Goal: Find specific page/section: Find specific page/section

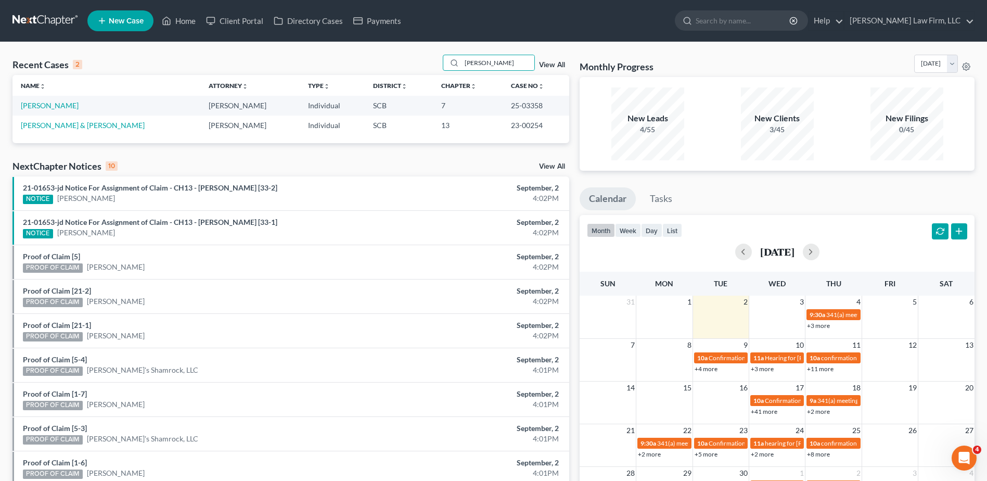
drag, startPoint x: 485, startPoint y: 60, endPoint x: 417, endPoint y: 53, distance: 69.0
click at [418, 53] on div "Recent Cases 2 [PERSON_NAME] View All Name unfold_more expand_more expand_less …" at bounding box center [493, 312] width 987 height 540
type input "[PERSON_NAME]"
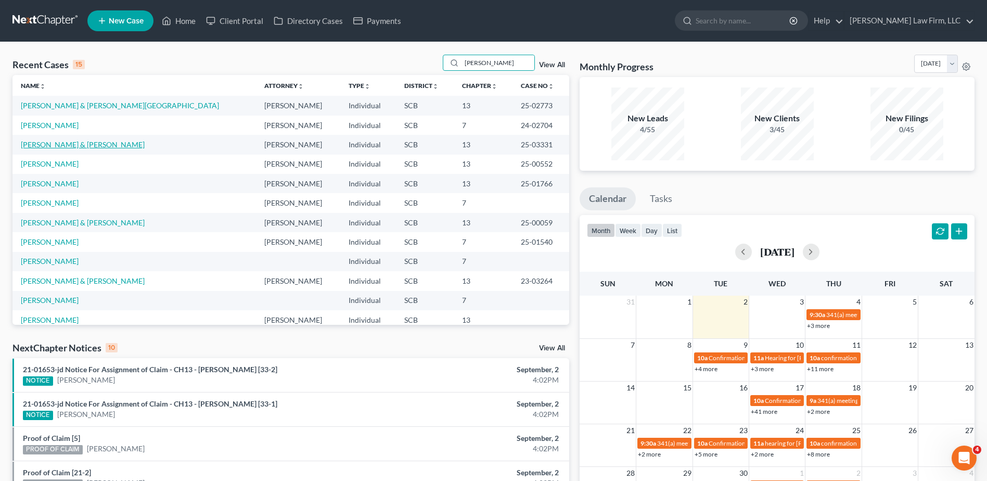
click at [59, 146] on link "[PERSON_NAME] & [PERSON_NAME]" at bounding box center [83, 144] width 124 height 9
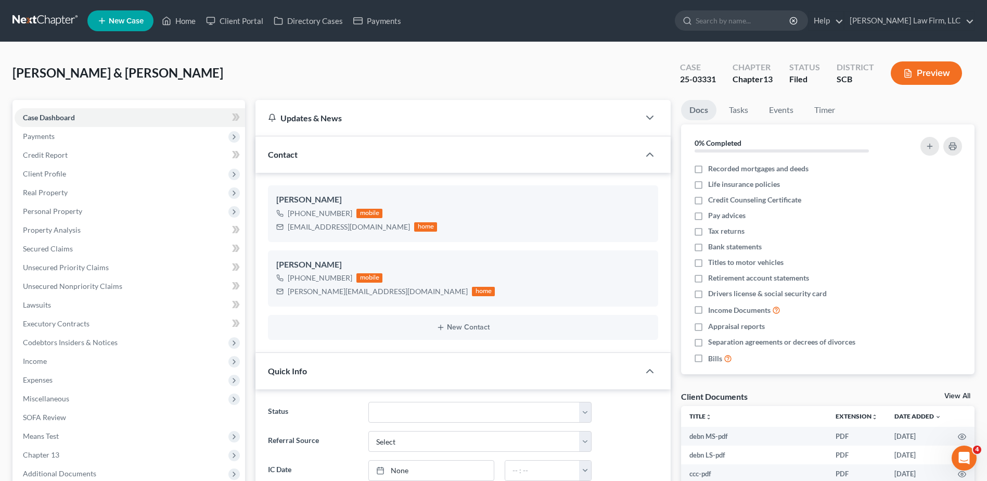
select select "0"
click at [781, 22] on input "search" at bounding box center [742, 20] width 95 height 19
type input "[PERSON_NAME]"
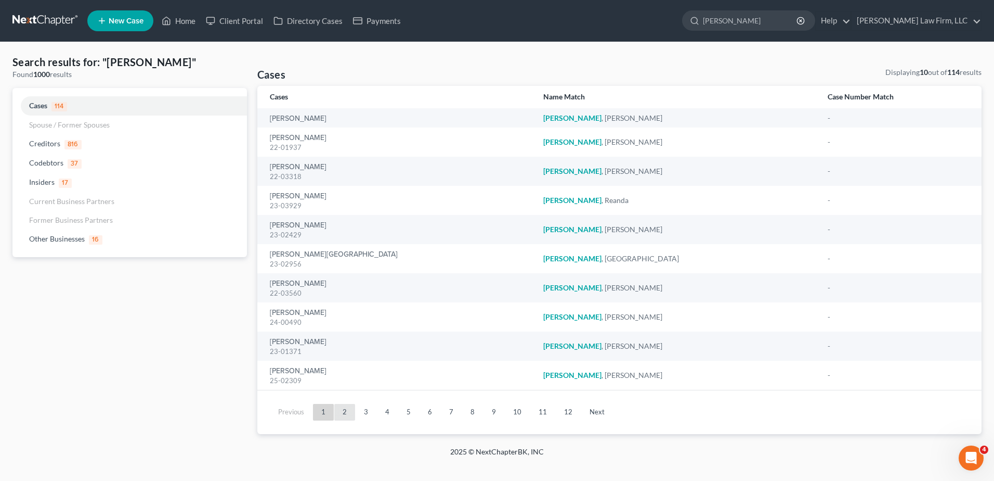
click at [342, 411] on link "2" at bounding box center [344, 412] width 21 height 17
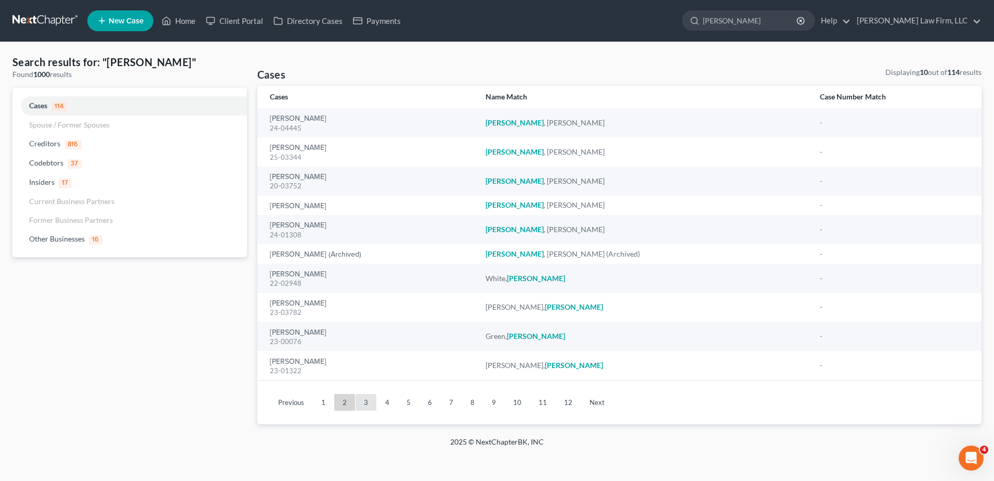
click at [369, 404] on link "3" at bounding box center [366, 402] width 21 height 17
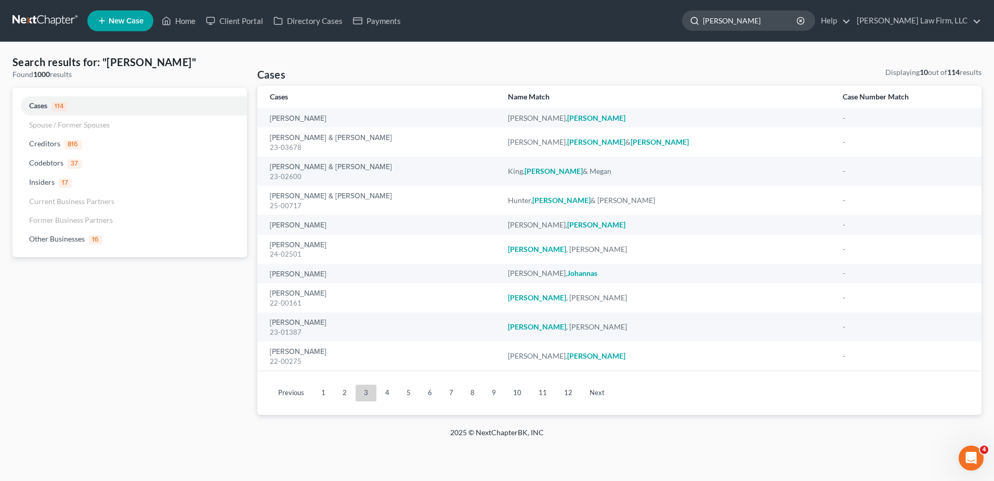
drag, startPoint x: 751, startPoint y: 18, endPoint x: 720, endPoint y: 19, distance: 30.2
click at [727, 21] on div "[PERSON_NAME]" at bounding box center [748, 20] width 133 height 20
type input "[PERSON_NAME]"
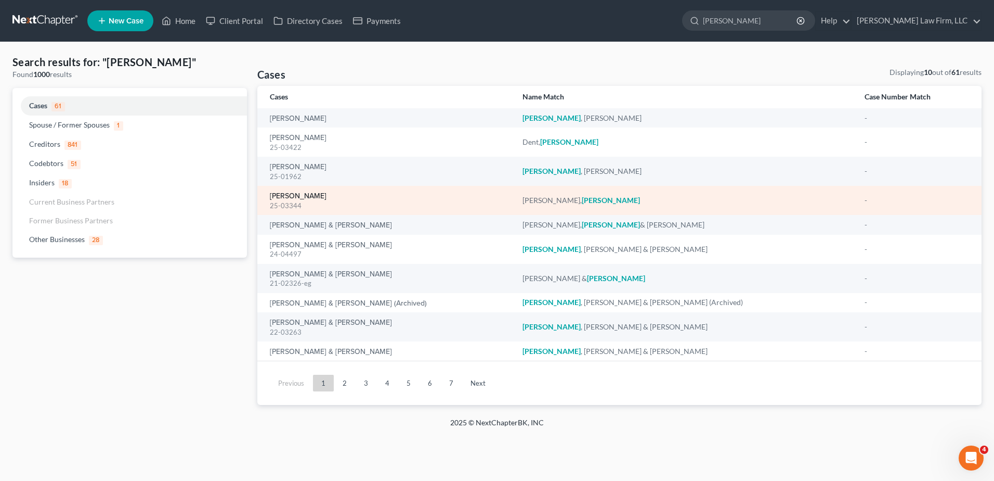
click at [302, 196] on link "[PERSON_NAME]" at bounding box center [298, 195] width 57 height 7
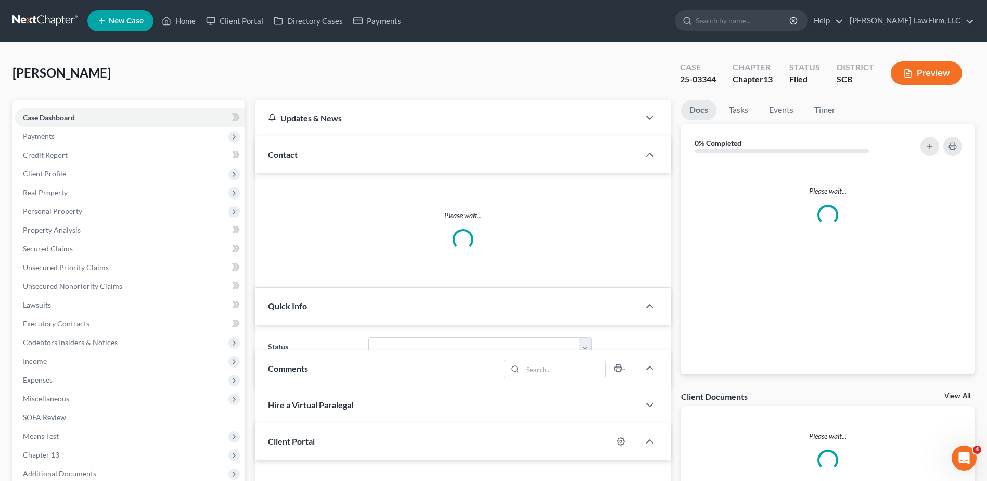
select select "0"
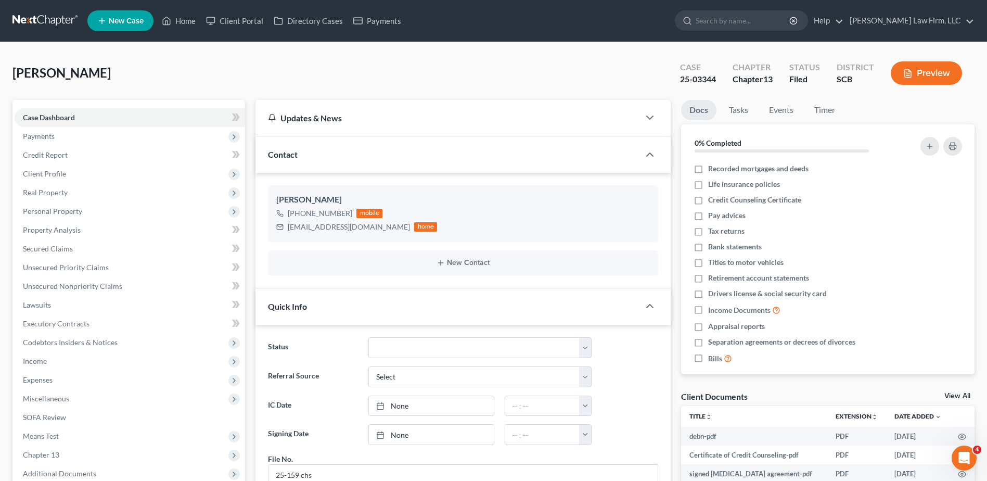
scroll to position [499, 0]
click at [746, 19] on input "search" at bounding box center [742, 20] width 95 height 19
type input "mack-lee"
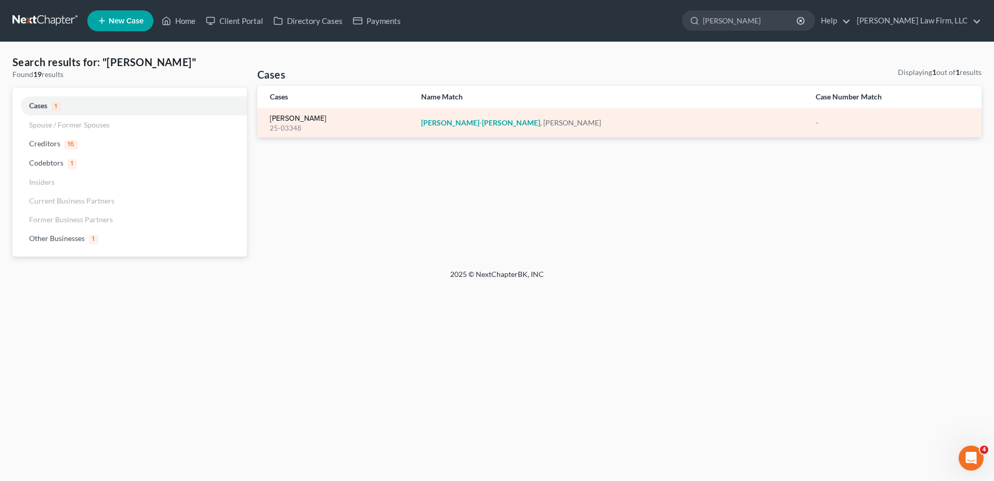
click at [293, 121] on link "[PERSON_NAME]" at bounding box center [298, 118] width 57 height 7
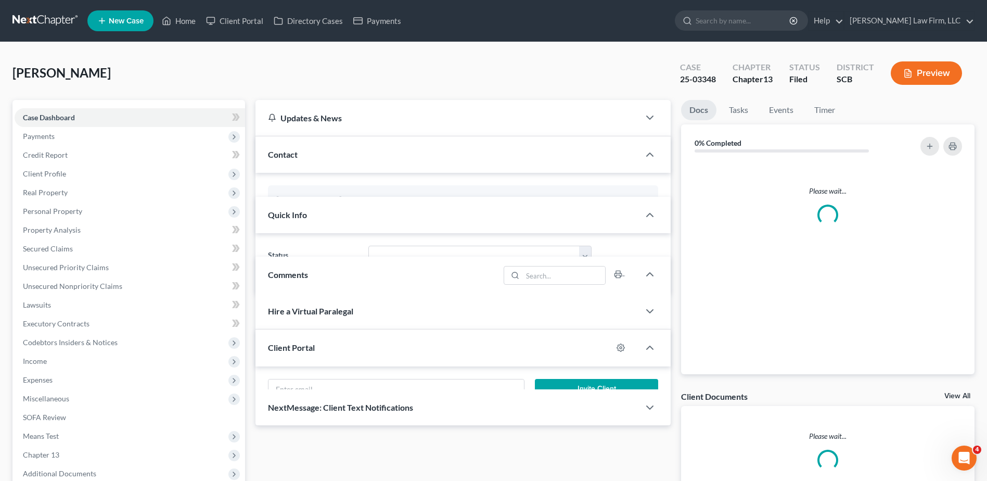
select select "0"
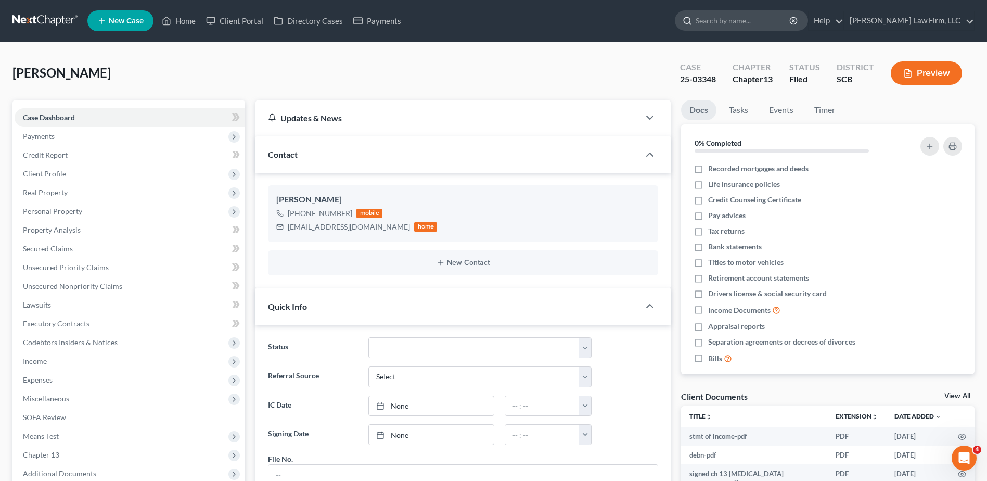
click at [756, 19] on input "search" at bounding box center [742, 20] width 95 height 19
type input "harding"
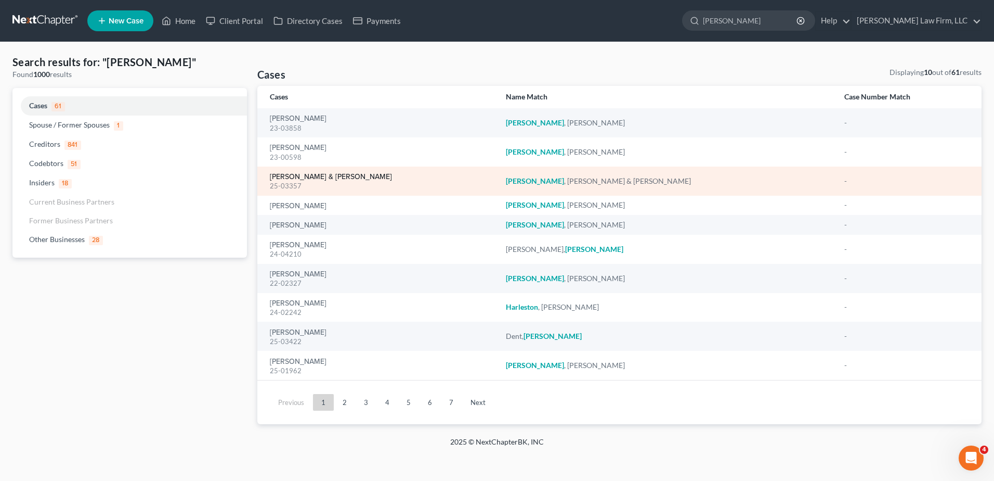
click at [294, 175] on link "[PERSON_NAME] & [PERSON_NAME]" at bounding box center [331, 176] width 122 height 7
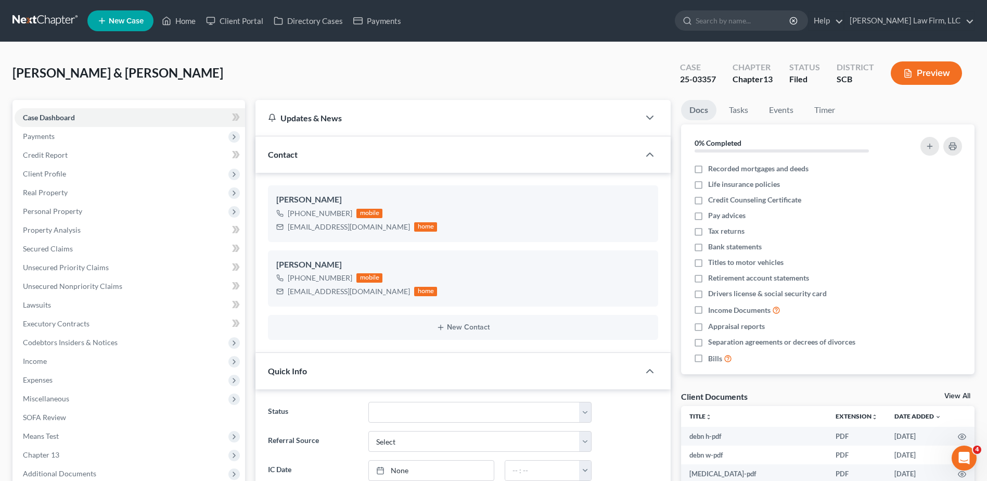
select select "2"
click at [772, 17] on input "search" at bounding box center [742, 20] width 95 height 19
type input "verner"
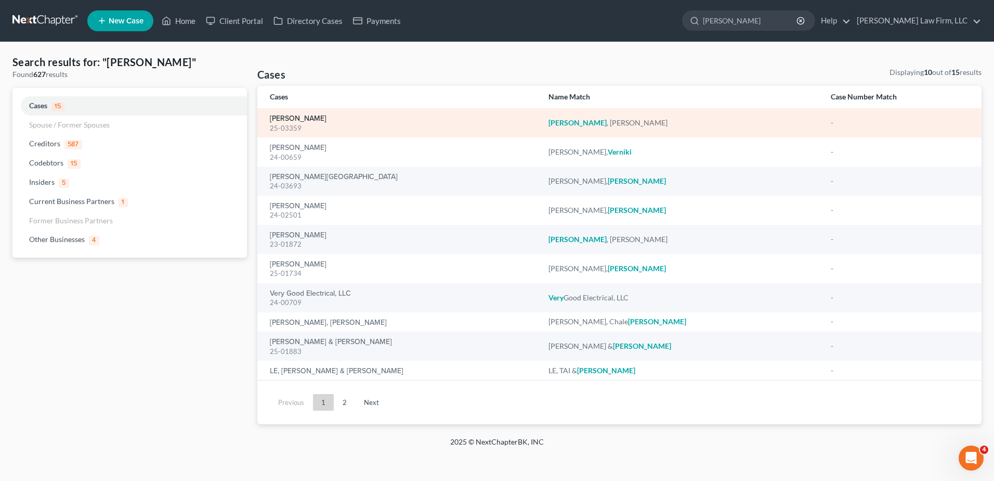
click at [297, 120] on link "[PERSON_NAME]" at bounding box center [298, 118] width 57 height 7
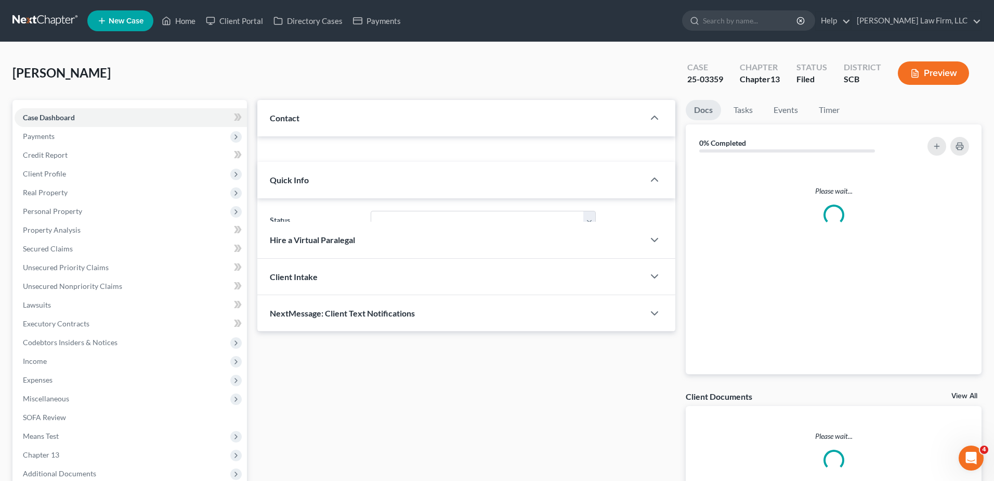
select select "2"
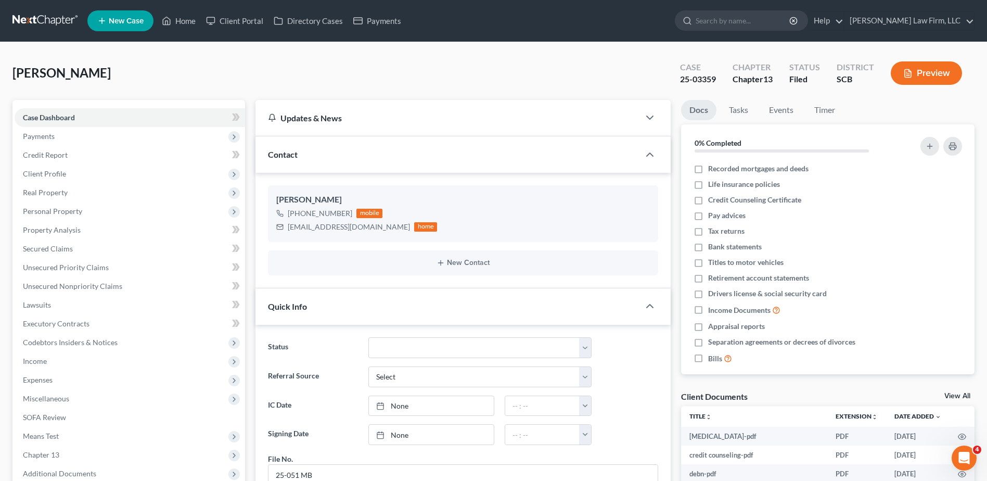
click at [39, 20] on link at bounding box center [45, 20] width 67 height 19
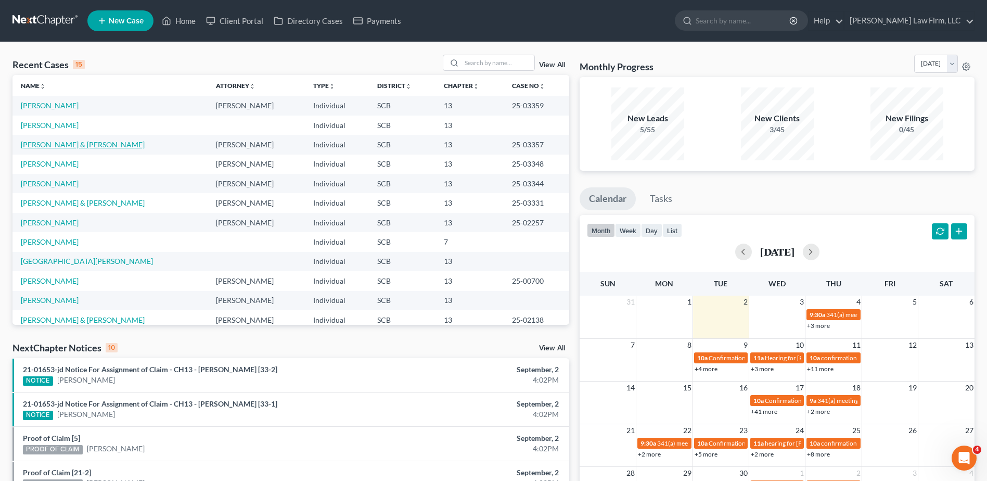
click at [65, 143] on link "[PERSON_NAME] & [PERSON_NAME]" at bounding box center [83, 144] width 124 height 9
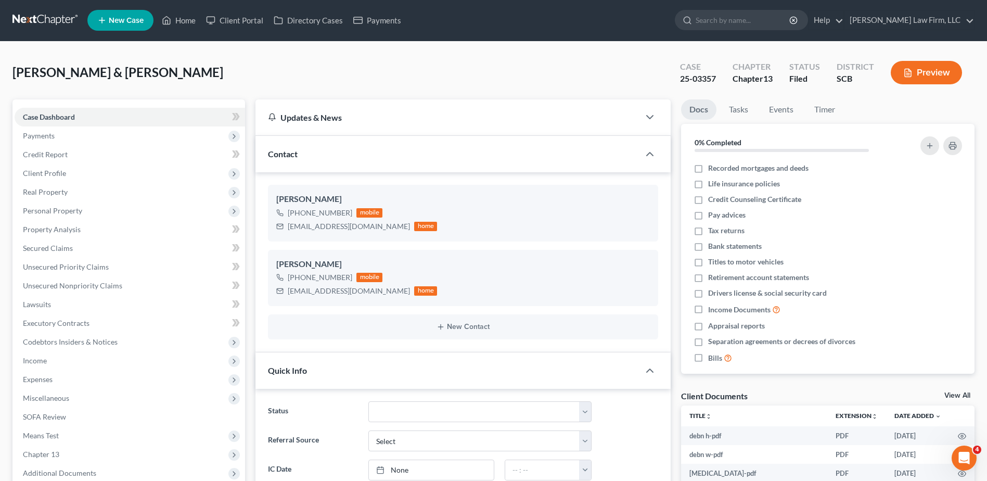
select select "2"
click at [741, 23] on input "search" at bounding box center [742, 20] width 95 height 19
type input "gatlin"
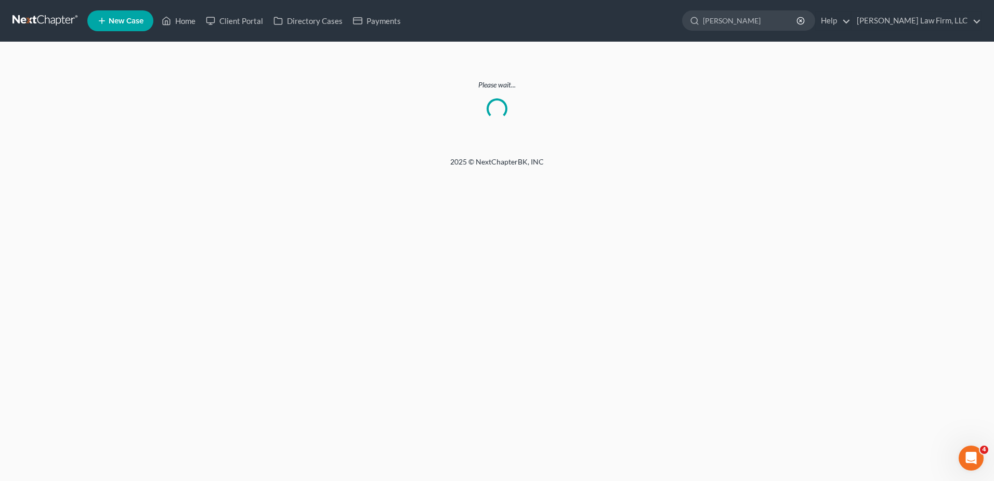
drag, startPoint x: 18, startPoint y: 22, endPoint x: 66, endPoint y: 35, distance: 49.2
click at [18, 22] on link at bounding box center [45, 20] width 67 height 19
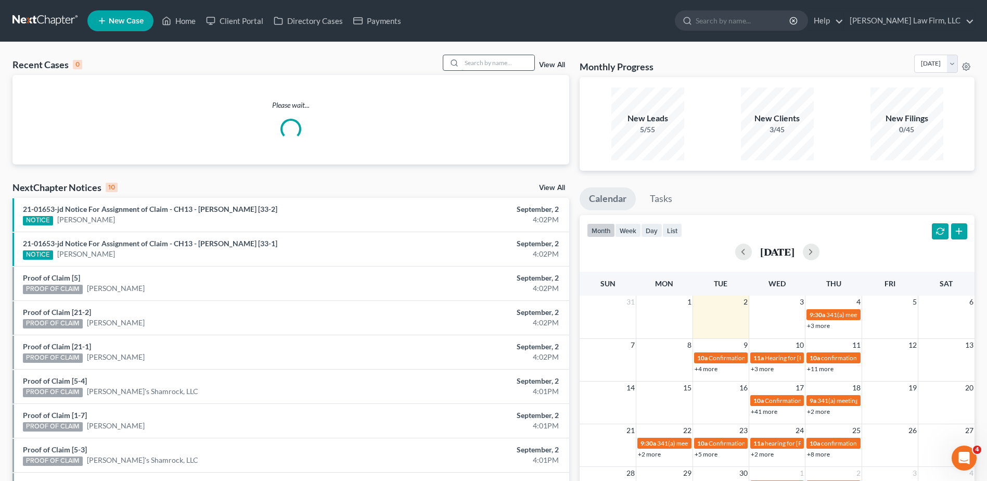
click at [471, 62] on input "search" at bounding box center [497, 62] width 73 height 15
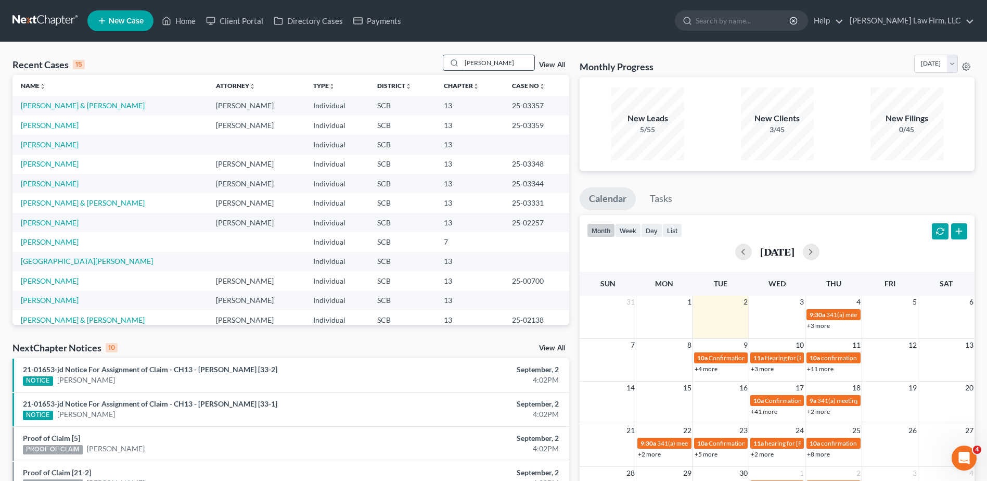
type input "gatlin"
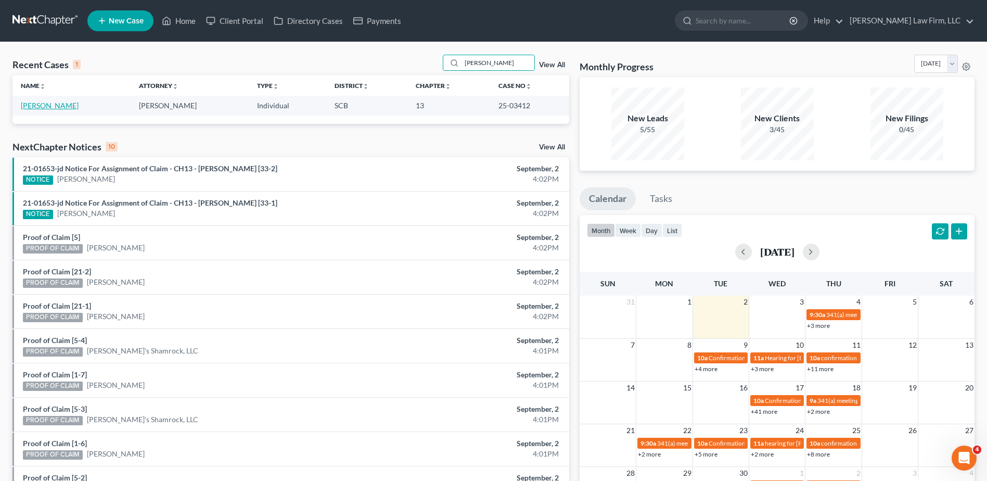
click at [59, 105] on link "Gatlin, Olivia" at bounding box center [50, 105] width 58 height 9
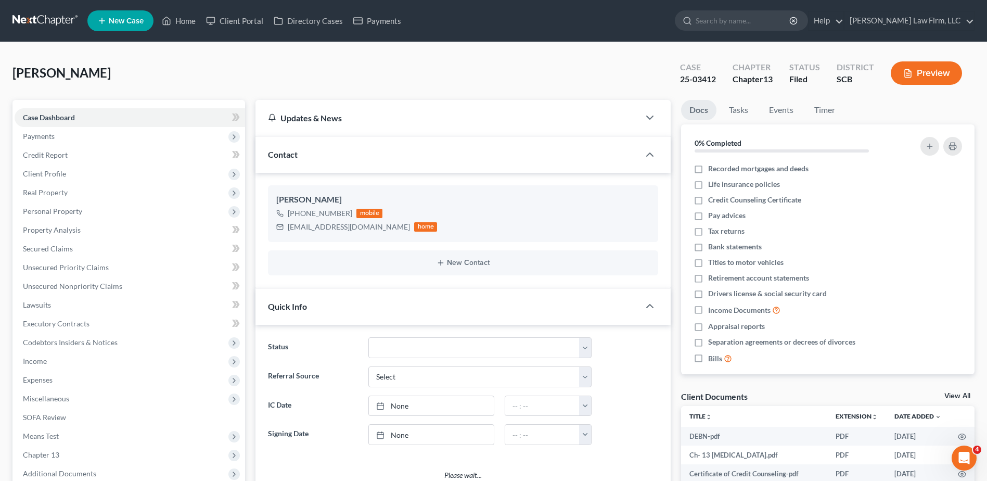
select select "0"
click at [756, 22] on input "search" at bounding box center [742, 20] width 95 height 19
type input "dent"
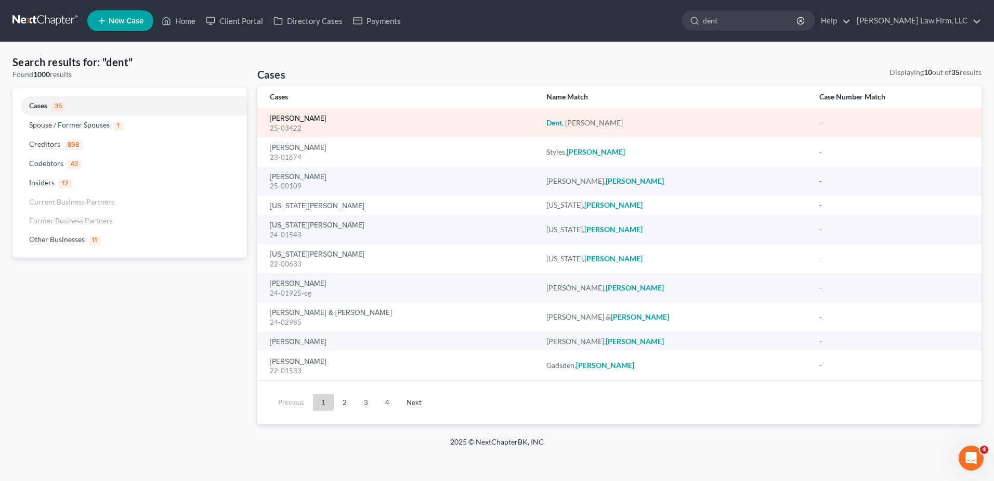
click at [302, 120] on link "[PERSON_NAME]" at bounding box center [298, 118] width 57 height 7
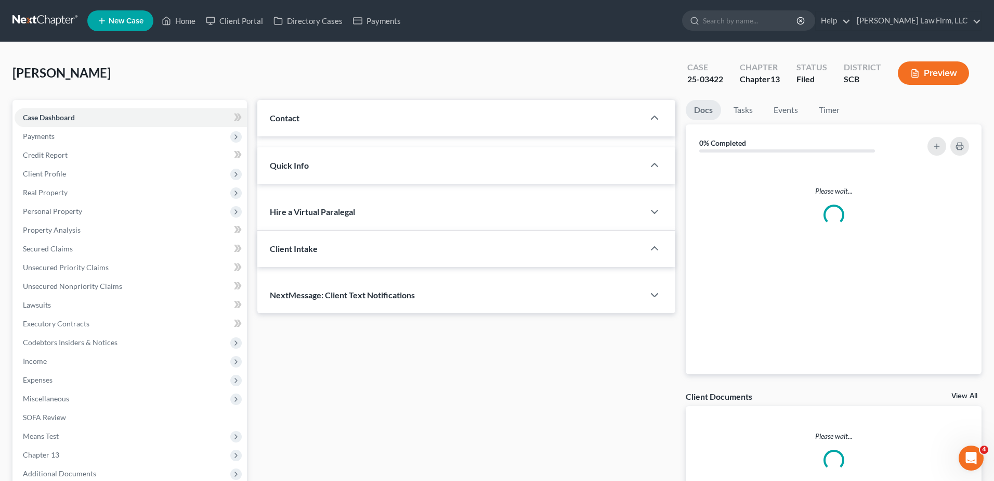
select select "1"
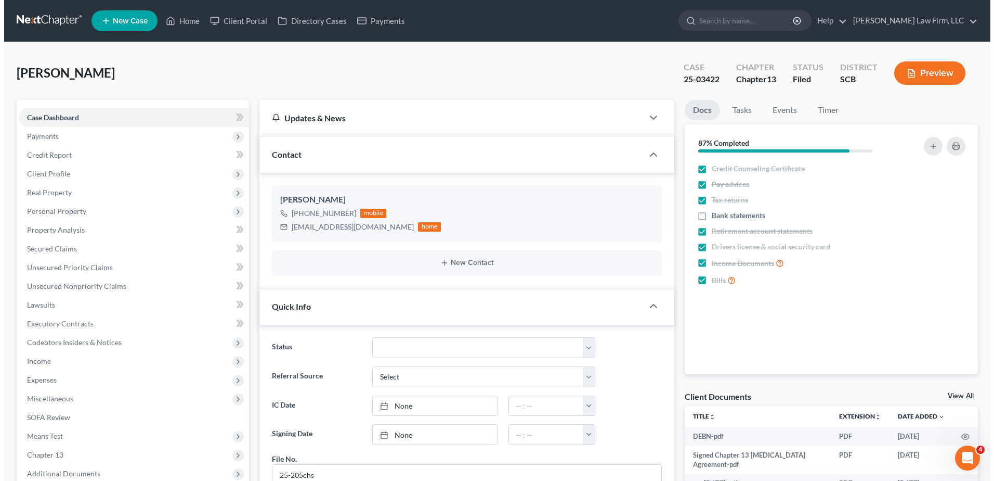
scroll to position [128, 0]
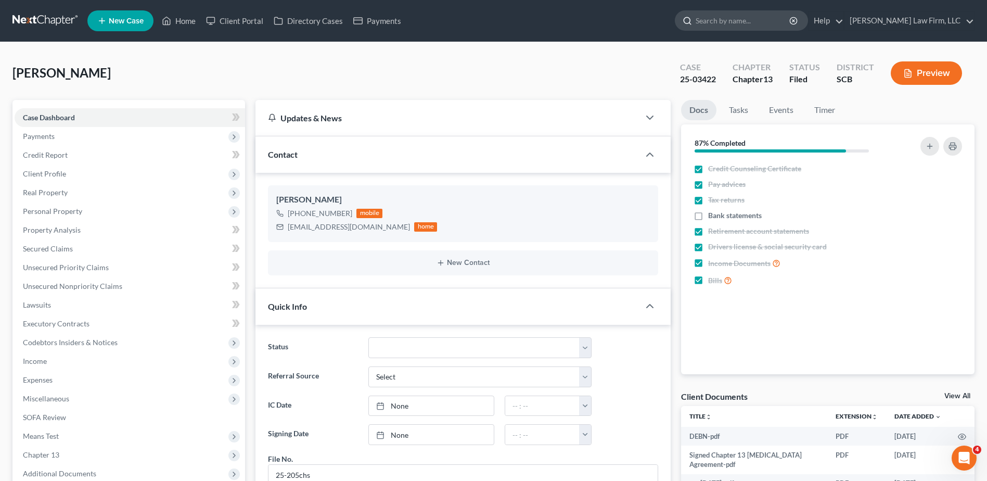
click at [754, 19] on input "search" at bounding box center [742, 20] width 95 height 19
type input "singleton"
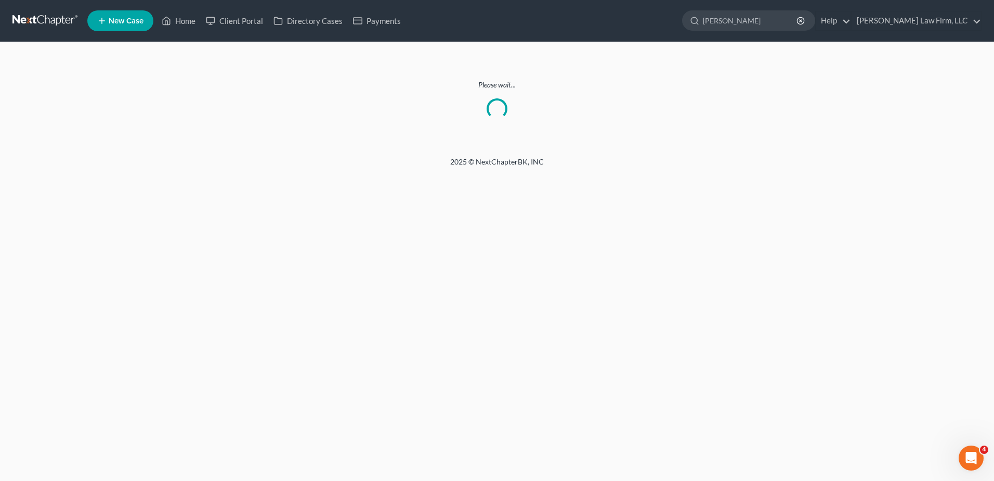
click at [43, 16] on link at bounding box center [45, 20] width 67 height 19
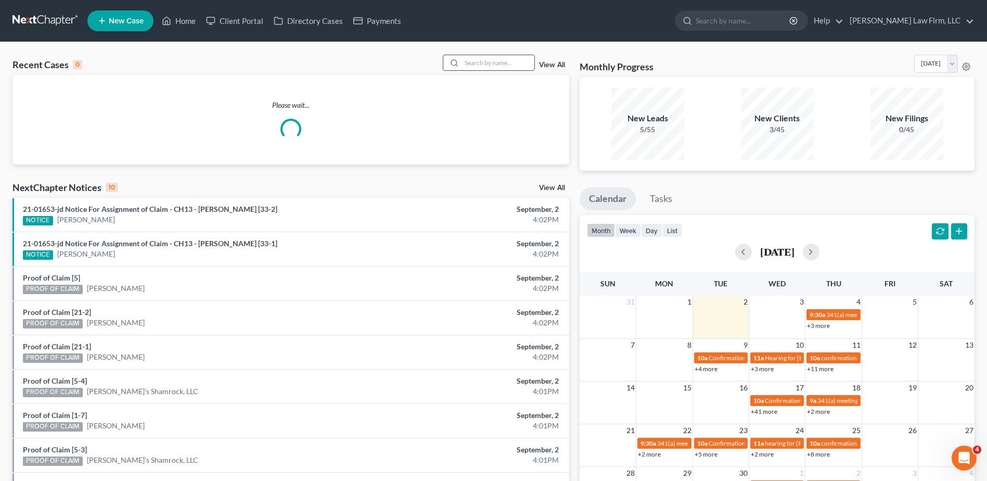
click at [478, 65] on input "search" at bounding box center [497, 62] width 73 height 15
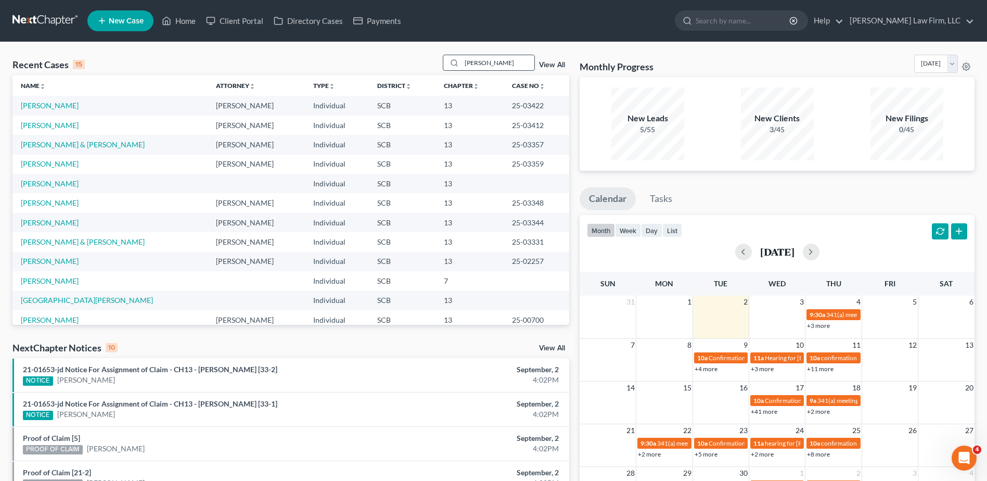
type input "singleton"
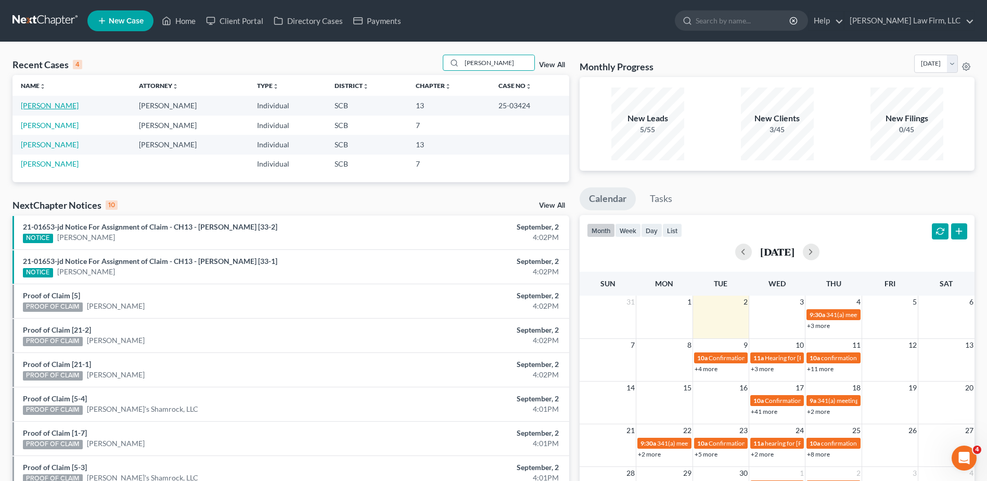
click at [56, 105] on link "Singleton, Jennifer" at bounding box center [50, 105] width 58 height 9
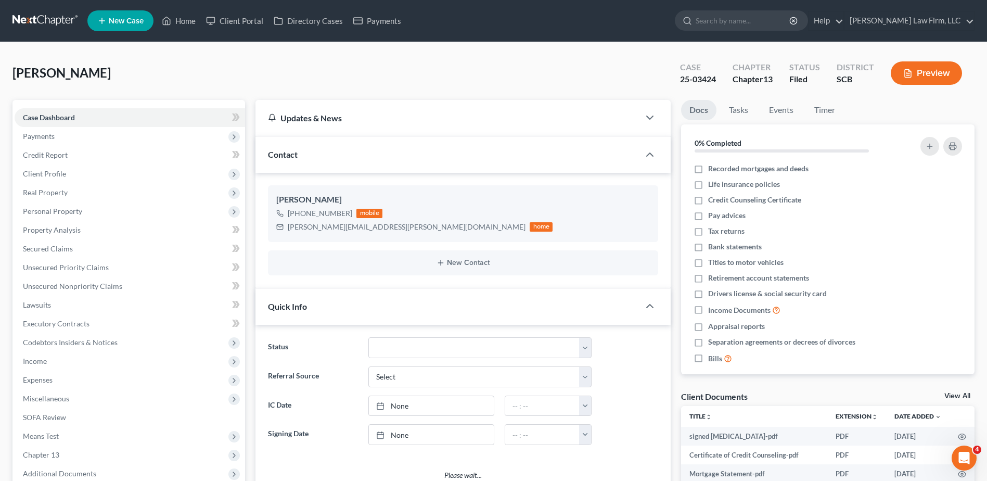
select select "0"
click at [471, 265] on button "New Contact" at bounding box center [462, 262] width 373 height 8
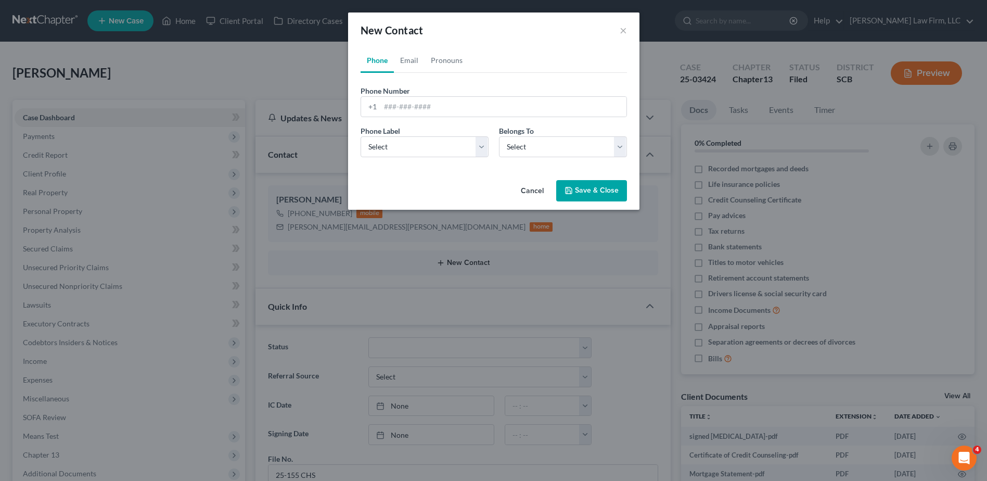
scroll to position [1264, 0]
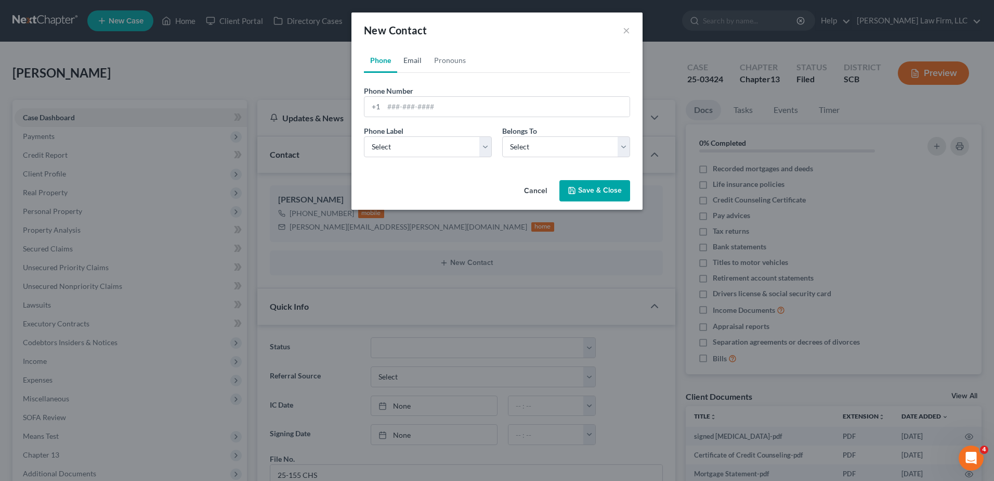
drag, startPoint x: 421, startPoint y: 58, endPoint x: 415, endPoint y: 69, distance: 12.1
click at [421, 58] on link "Email" at bounding box center [412, 60] width 31 height 25
click at [410, 109] on input "email" at bounding box center [507, 107] width 246 height 20
paste input "jlsingleton07@gmail.com"
type input "jlsingleton07@gmail.com"
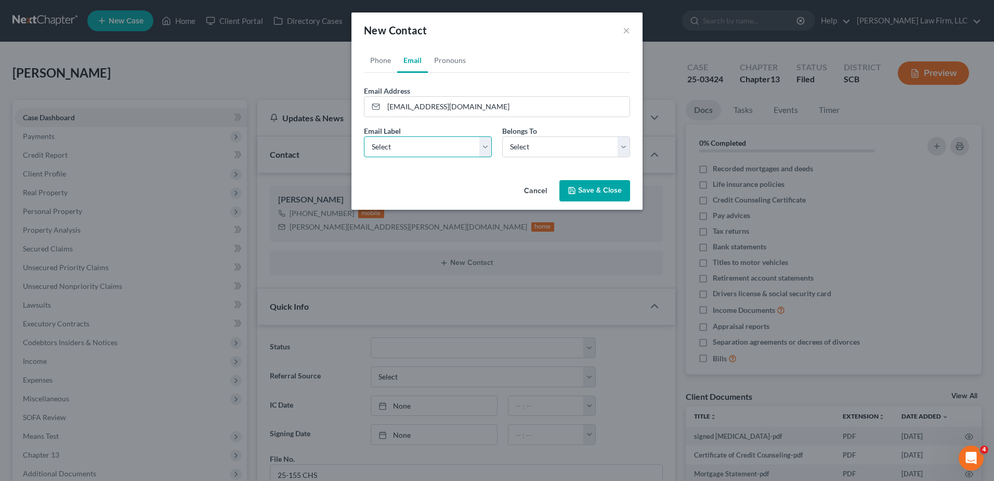
click at [406, 150] on select "Select Home Work Other" at bounding box center [428, 146] width 128 height 21
select select "0"
click at [364, 136] on select "Select Home Work Other" at bounding box center [428, 146] width 128 height 21
drag, startPoint x: 513, startPoint y: 148, endPoint x: 516, endPoint y: 156, distance: 7.7
click at [513, 148] on select "Select Client Other" at bounding box center [566, 146] width 128 height 21
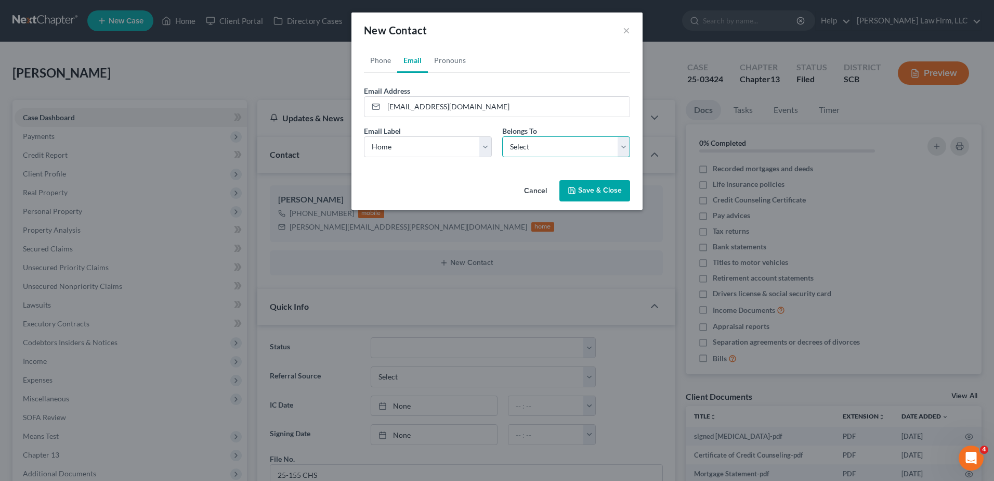
select select "0"
click at [502, 136] on select "Select Client Other" at bounding box center [566, 146] width 128 height 21
click at [593, 190] on button "Save & Close" at bounding box center [595, 191] width 71 height 22
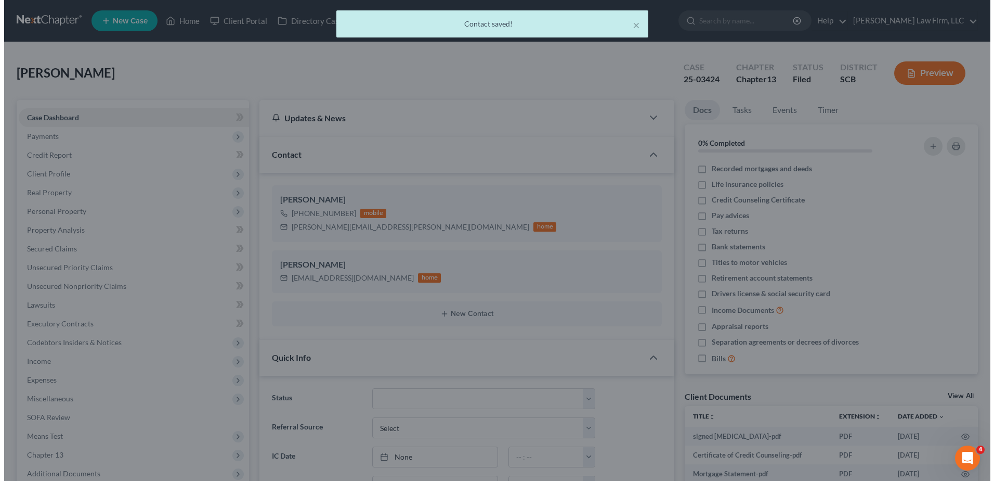
scroll to position [1285, 0]
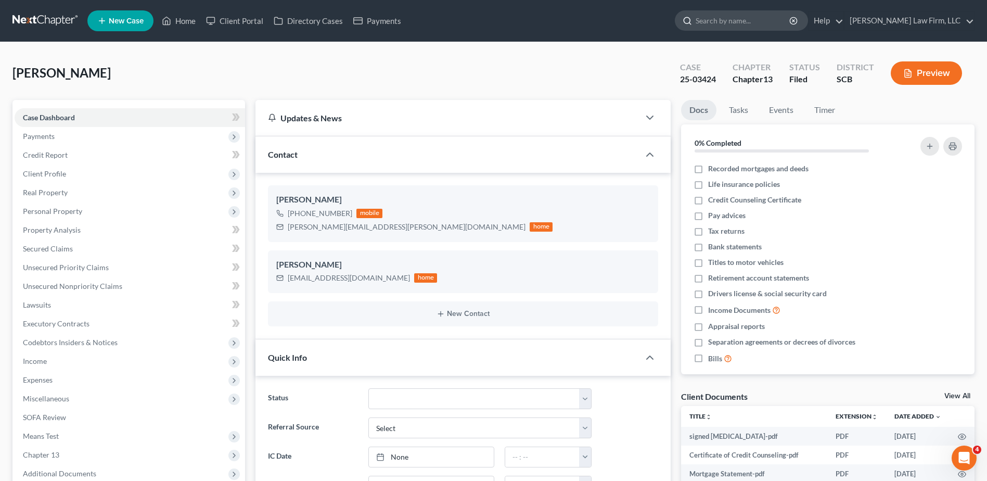
click at [782, 16] on input "search" at bounding box center [742, 20] width 95 height 19
type input "king"
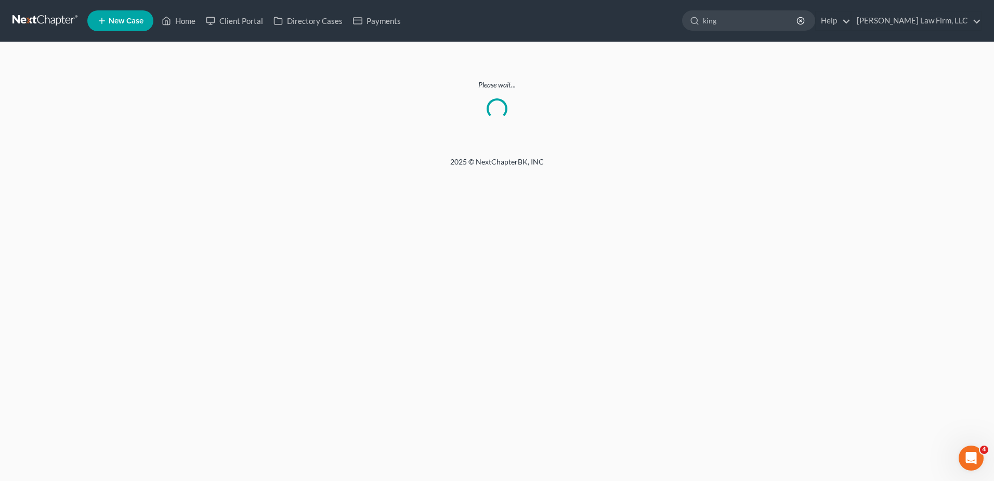
click at [44, 22] on link at bounding box center [45, 20] width 67 height 19
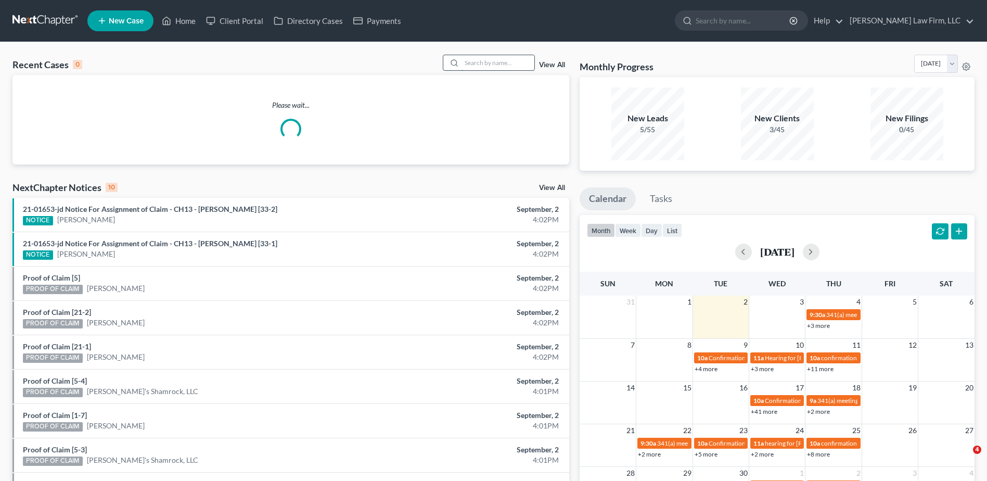
click at [484, 65] on input "search" at bounding box center [497, 62] width 73 height 15
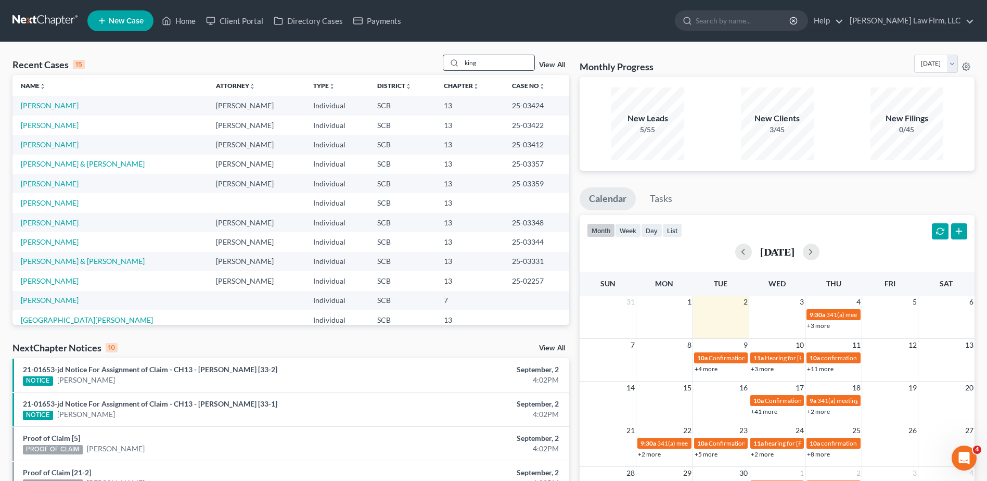
type input "king"
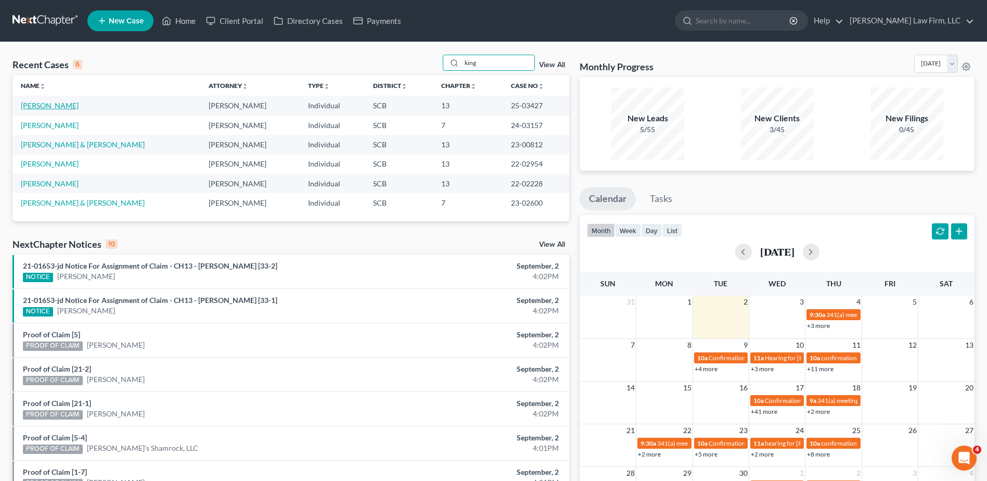
click at [42, 107] on link "[PERSON_NAME]" at bounding box center [50, 105] width 58 height 9
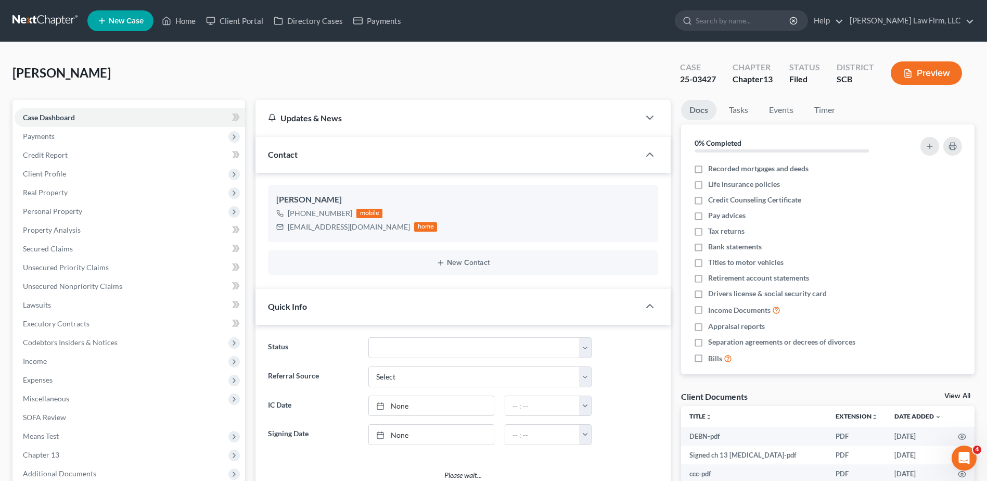
select select "0"
click at [747, 14] on input "search" at bounding box center [742, 20] width 95 height 19
type input "[PERSON_NAME]"
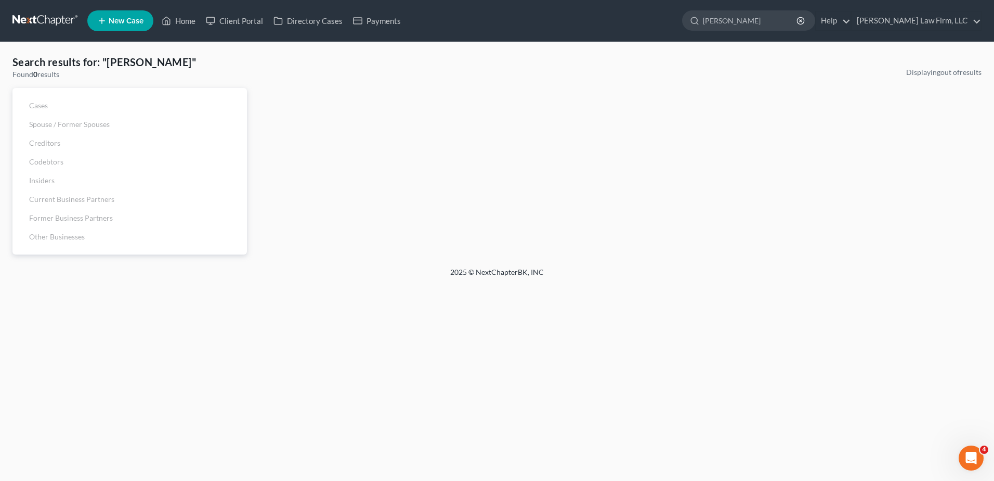
drag, startPoint x: 763, startPoint y: 22, endPoint x: 677, endPoint y: 10, distance: 86.7
click at [698, 12] on ul "New Case Home Client Portal Directory Cases Payments [PERSON_NAME] - No Result …" at bounding box center [534, 20] width 895 height 27
type input "e"
type input "[PERSON_NAME]"
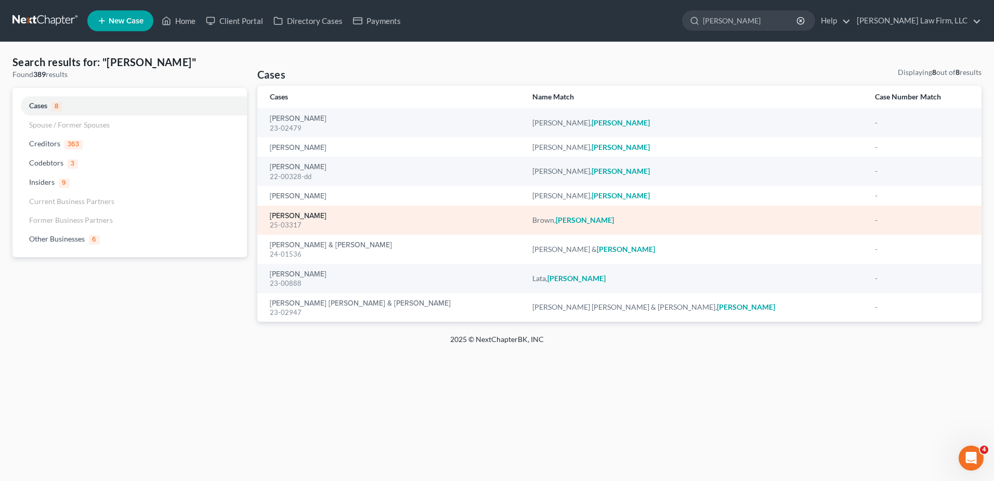
click at [289, 213] on link "[PERSON_NAME]" at bounding box center [298, 215] width 57 height 7
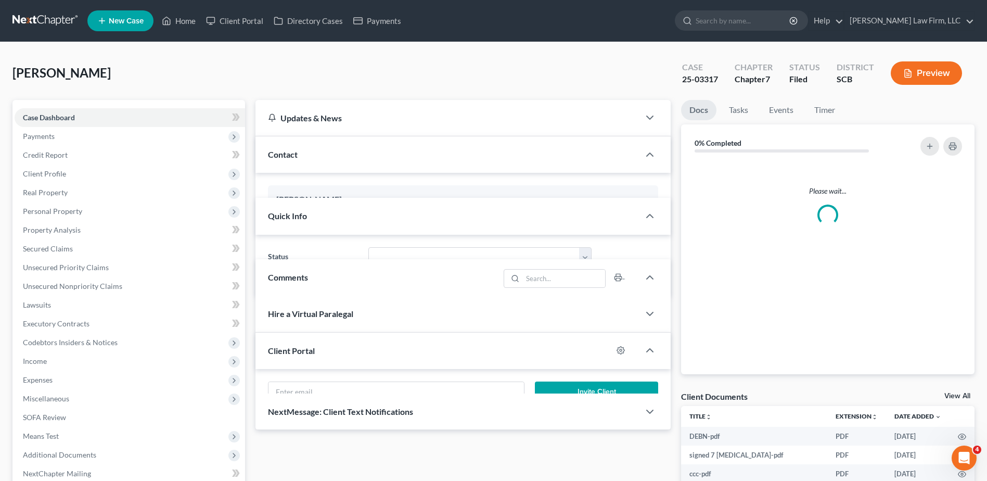
select select "1"
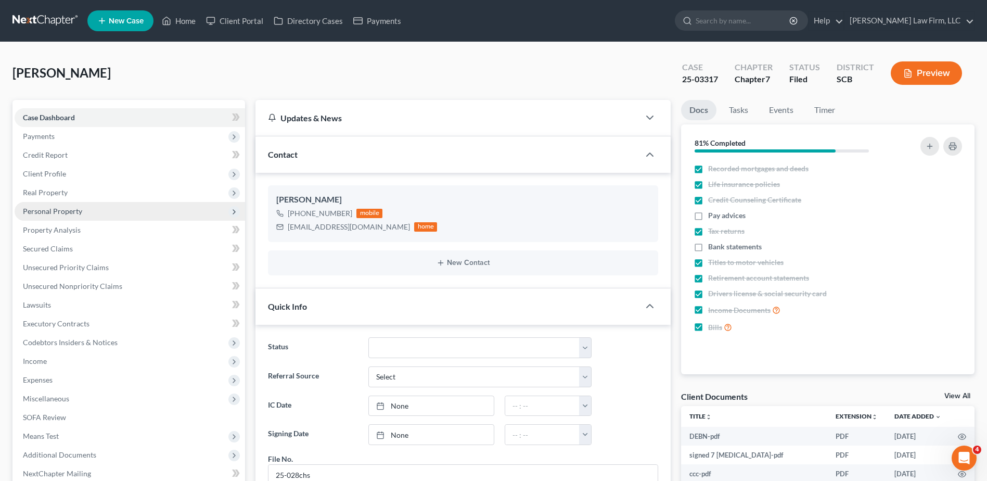
scroll to position [204, 0]
click at [783, 18] on input "search" at bounding box center [742, 20] width 95 height 19
type input "rrisler"
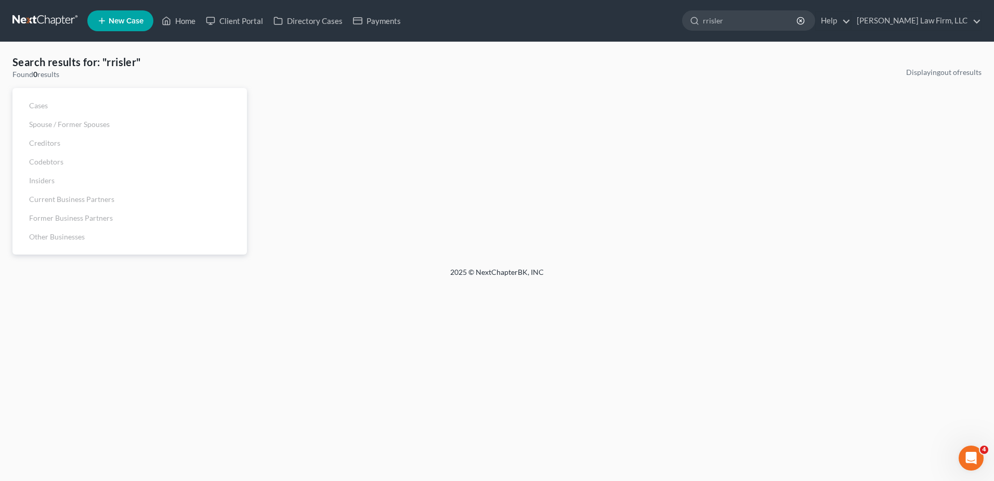
drag, startPoint x: 754, startPoint y: 17, endPoint x: 651, endPoint y: 6, distance: 103.6
click at [651, 6] on nav "Home New Case Client Portal Directory Cases Payments [PERSON_NAME] Law Firm, LL…" at bounding box center [497, 21] width 994 height 42
type input "[PERSON_NAME]"
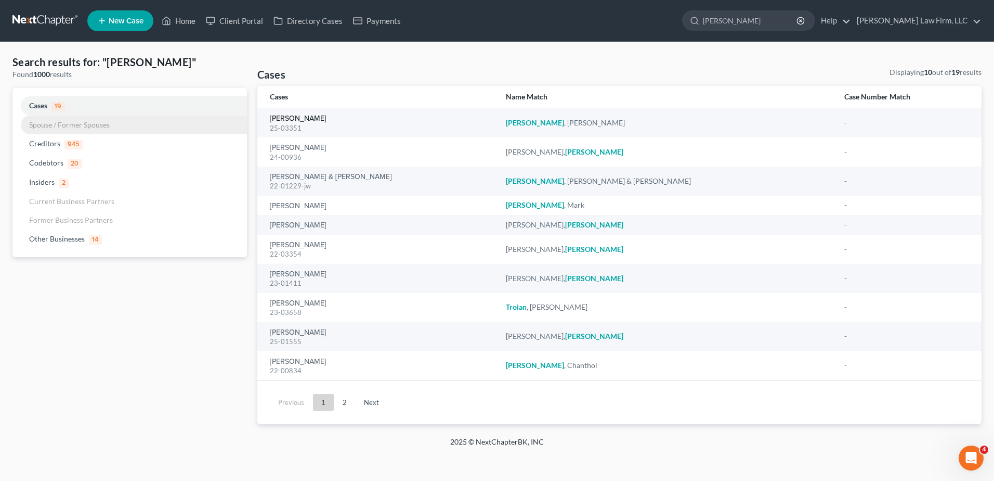
drag, startPoint x: 303, startPoint y: 120, endPoint x: 151, endPoint y: 119, distance: 151.9
click at [302, 120] on link "[PERSON_NAME]" at bounding box center [298, 118] width 57 height 7
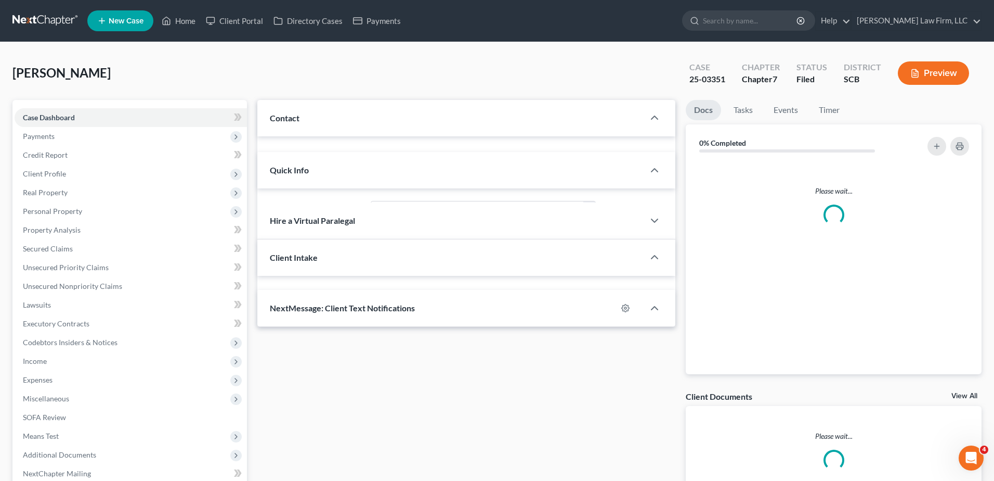
select select "2"
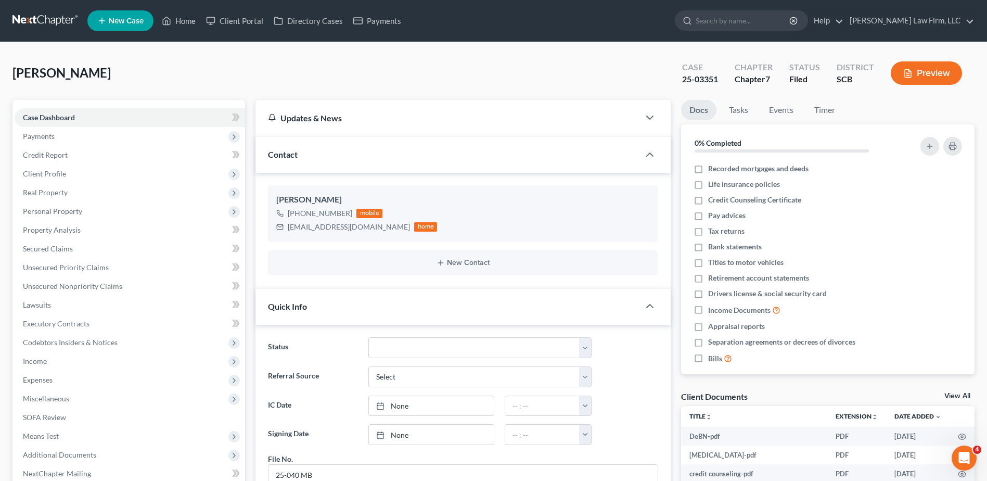
scroll to position [93, 0]
drag, startPoint x: 782, startPoint y: 20, endPoint x: 793, endPoint y: 34, distance: 17.5
click at [788, 27] on input "search" at bounding box center [742, 20] width 95 height 19
type input "coach"
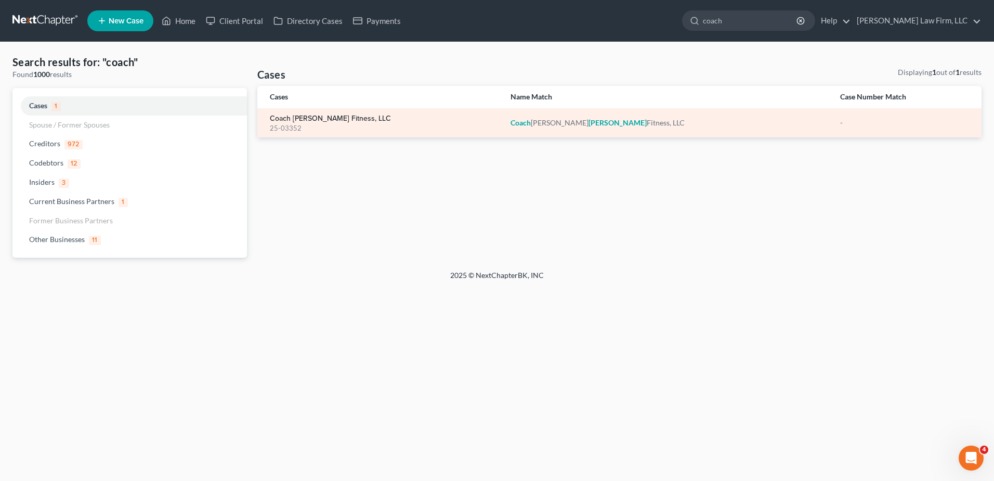
click at [342, 115] on link "Coach [PERSON_NAME] Fitness, LLC" at bounding box center [330, 118] width 121 height 7
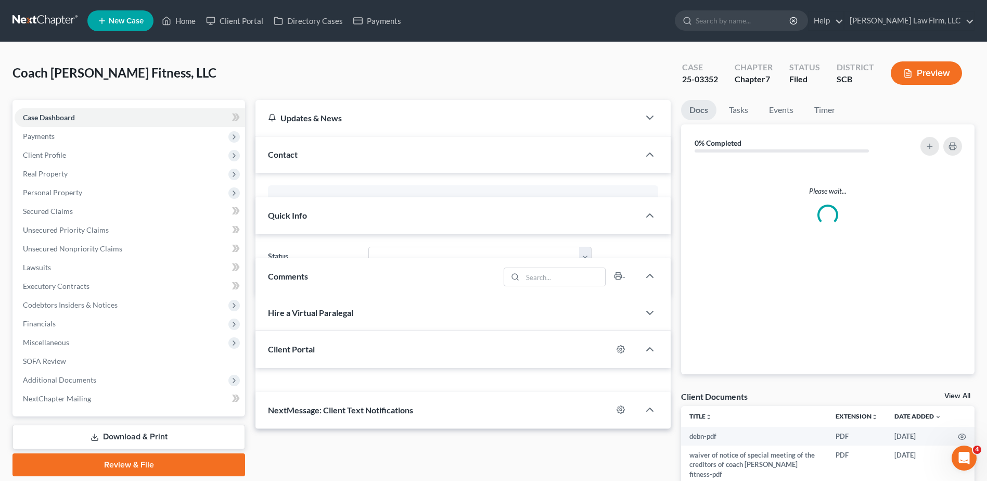
select select "0"
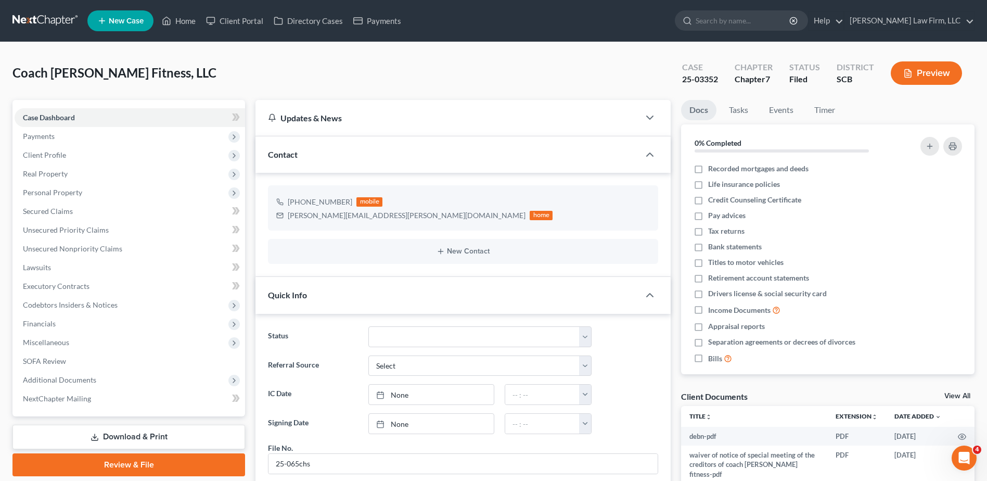
scroll to position [1064, 0]
click at [762, 15] on input "search" at bounding box center [742, 20] width 95 height 19
type input "[PERSON_NAME]"
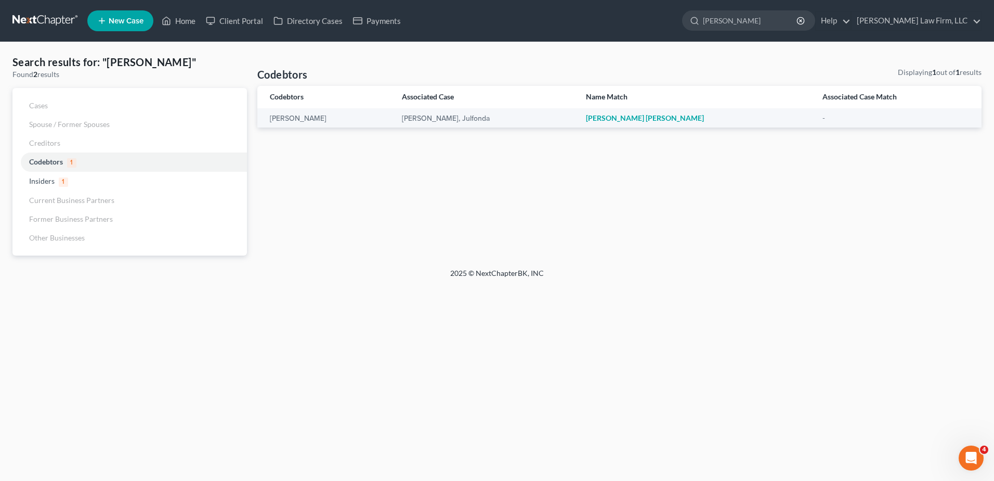
drag, startPoint x: 709, startPoint y: 4, endPoint x: 669, endPoint y: -4, distance: 40.4
click at [669, 0] on html "Home New Case Client Portal Directory Cases Payments [PERSON_NAME] Law Firm, LL…" at bounding box center [497, 240] width 994 height 481
type input "[PERSON_NAME]"
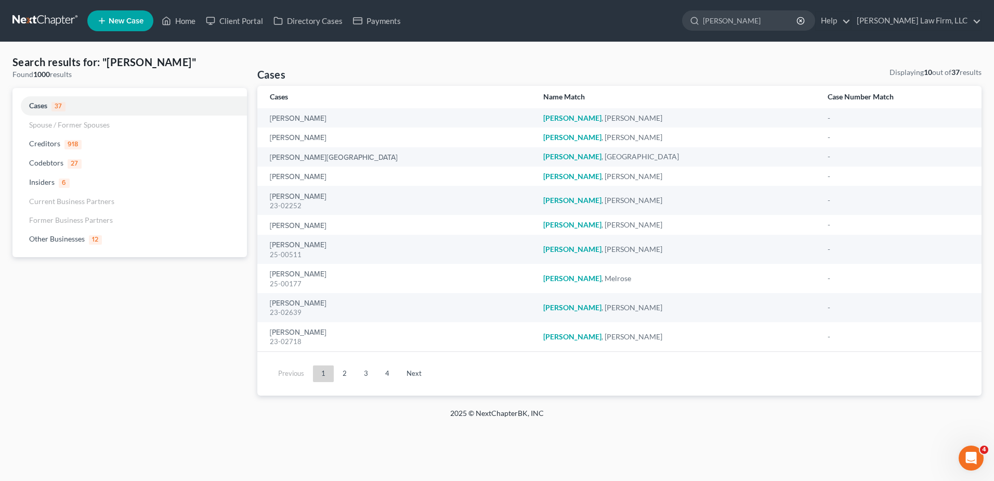
drag, startPoint x: 344, startPoint y: 376, endPoint x: 332, endPoint y: 354, distance: 24.9
click at [343, 376] on link "2" at bounding box center [344, 373] width 21 height 17
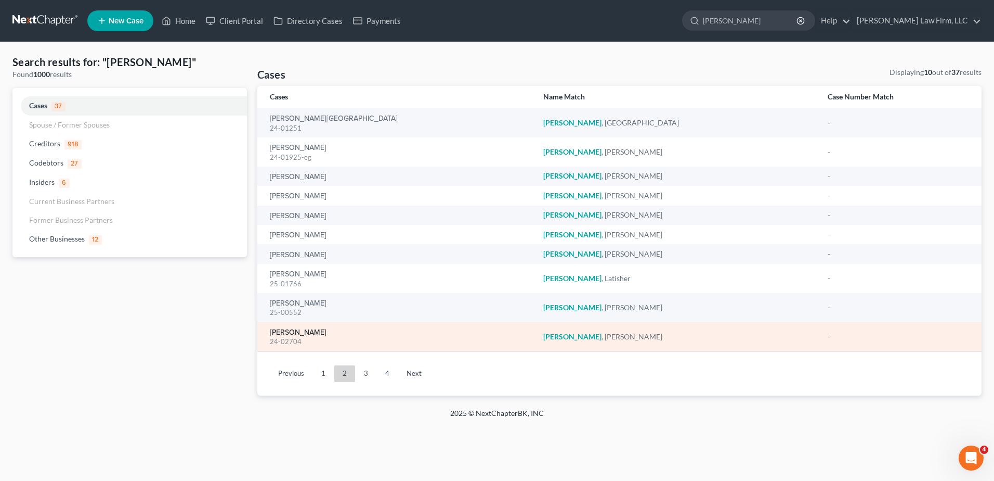
click at [284, 329] on link "[PERSON_NAME]" at bounding box center [298, 332] width 57 height 7
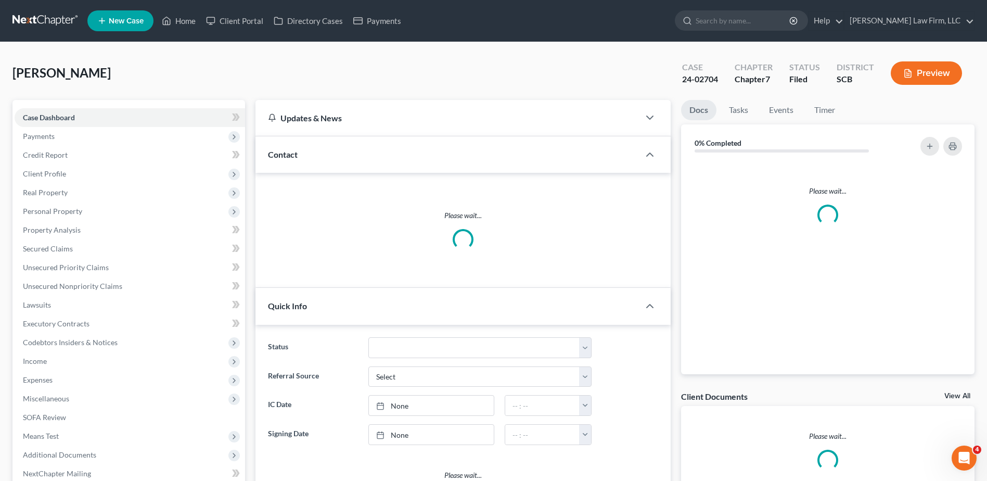
select select "1"
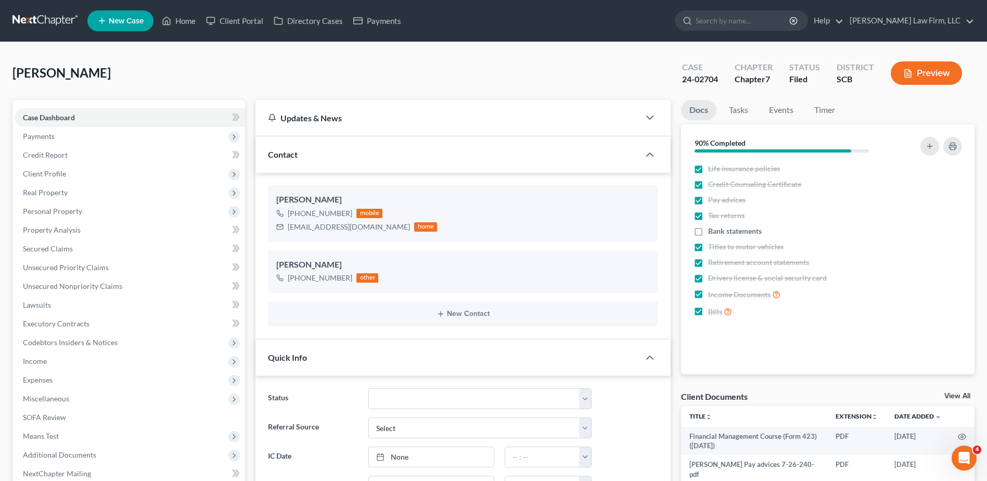
scroll to position [205, 0]
click at [752, 13] on input "search" at bounding box center [742, 20] width 95 height 19
type input "[PERSON_NAME]"
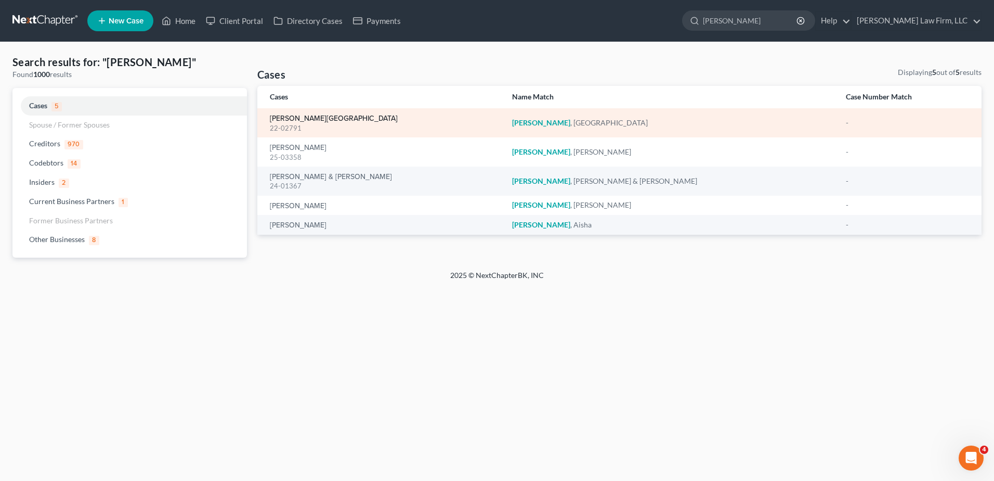
click at [294, 117] on link "[PERSON_NAME][GEOGRAPHIC_DATA]" at bounding box center [334, 118] width 128 height 7
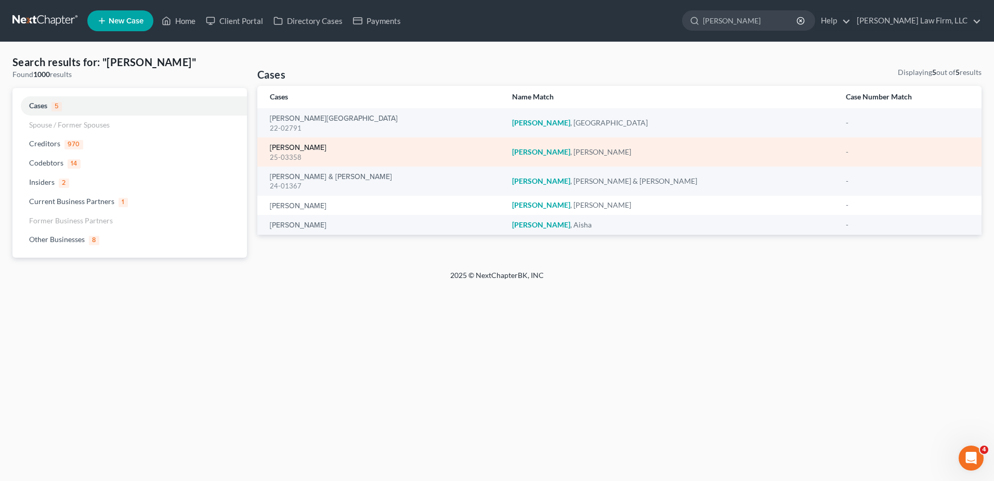
select select "4"
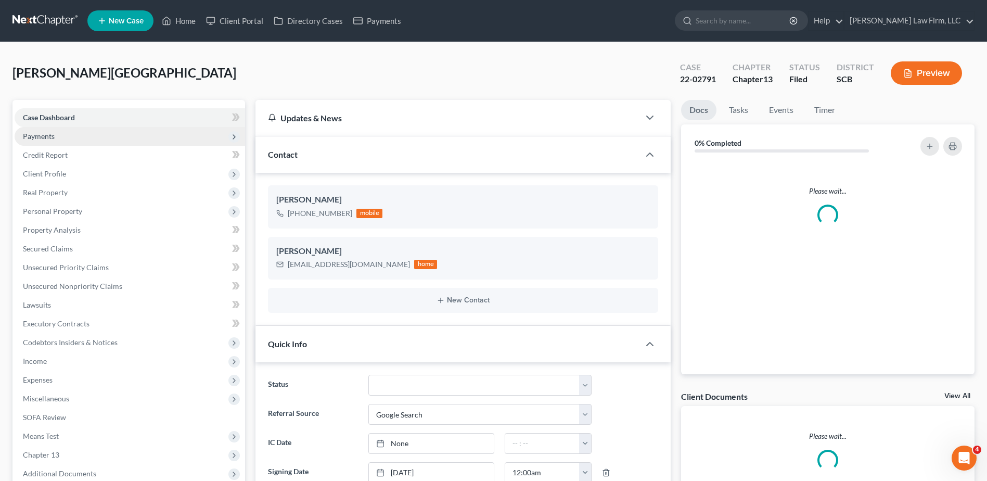
select select "0"
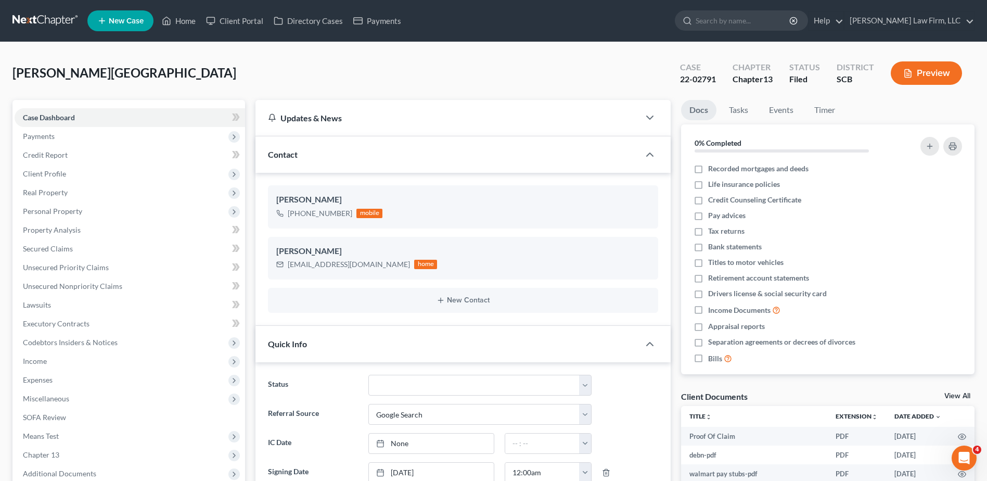
scroll to position [15, 0]
click at [769, 28] on input "search" at bounding box center [742, 20] width 95 height 19
type input "[PERSON_NAME]"
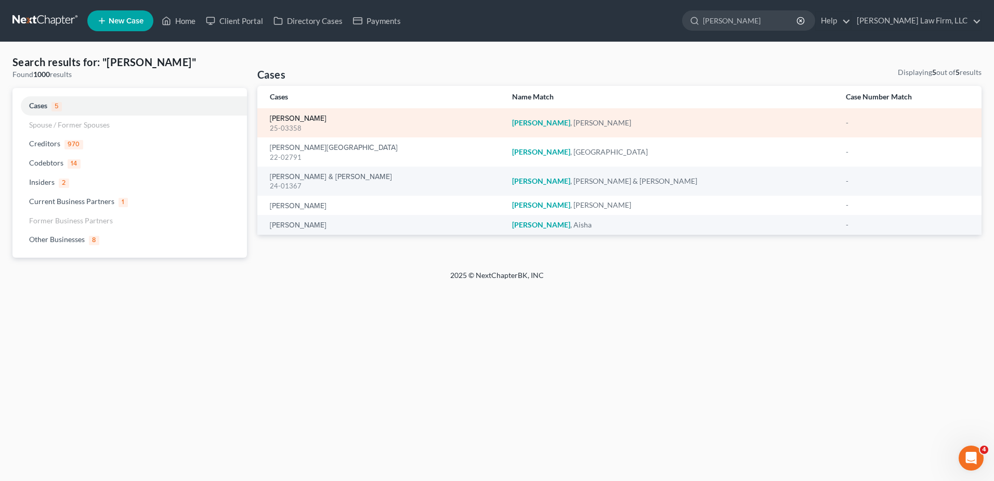
click at [295, 117] on link "[PERSON_NAME]" at bounding box center [298, 118] width 57 height 7
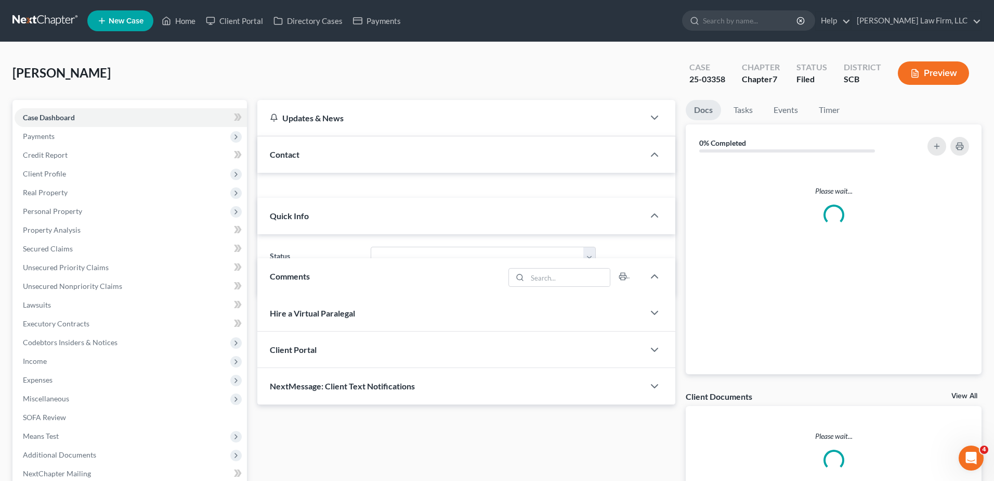
select select "2"
